Goal: Go to known website: Access a specific website the user already knows

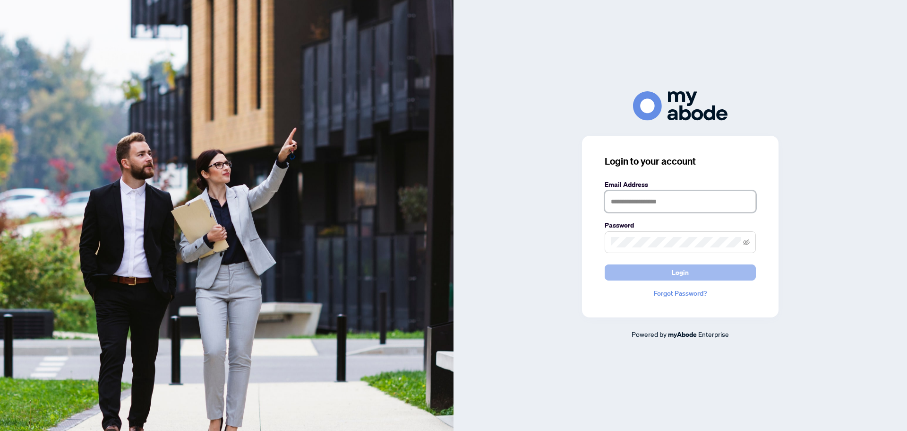
type input "**********"
click at [699, 274] on button "Login" at bounding box center [680, 272] width 151 height 16
